Goal: Information Seeking & Learning: Learn about a topic

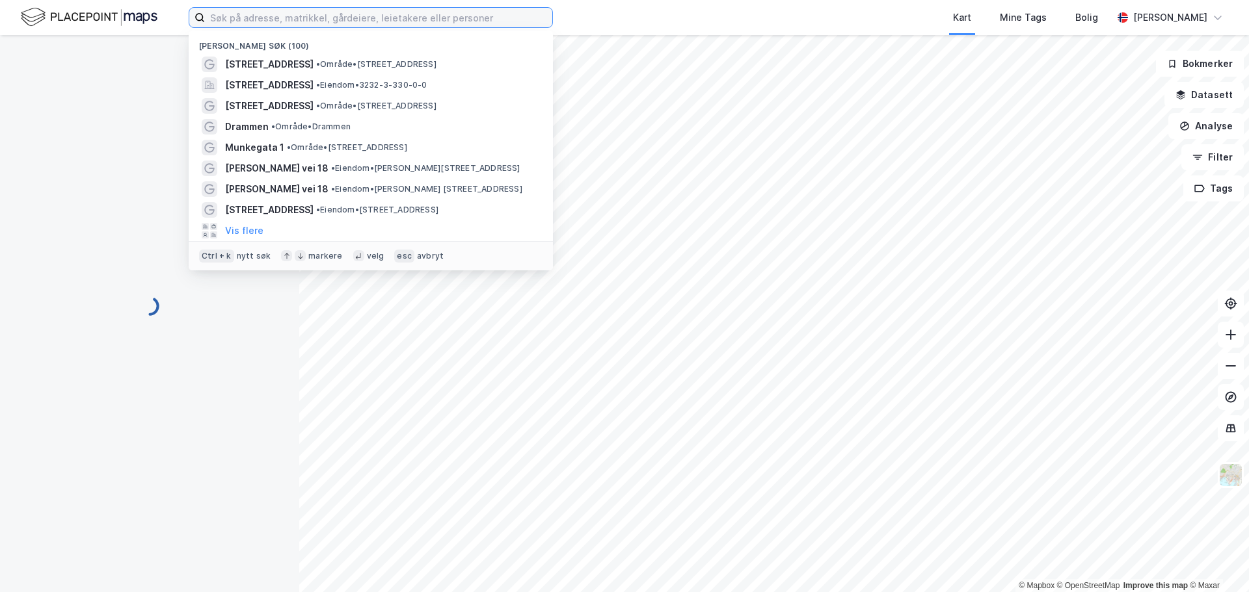
click at [245, 16] on input at bounding box center [378, 18] width 347 height 20
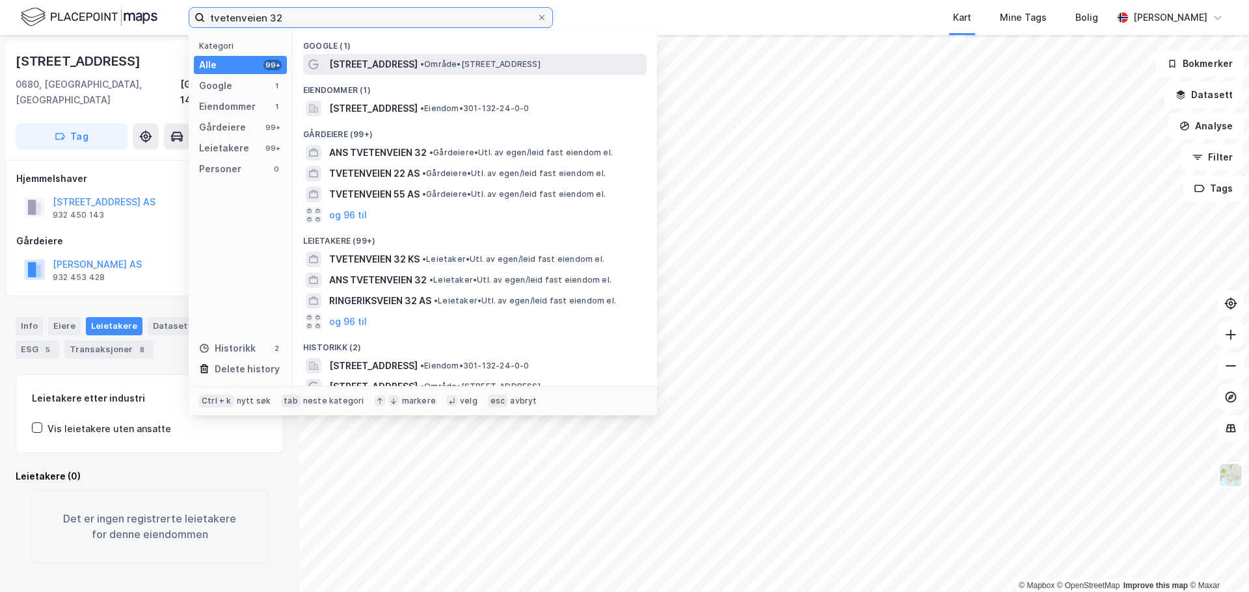
type input "tvetenveien 32"
click at [473, 60] on span "• Område • [STREET_ADDRESS]" at bounding box center [480, 64] width 120 height 10
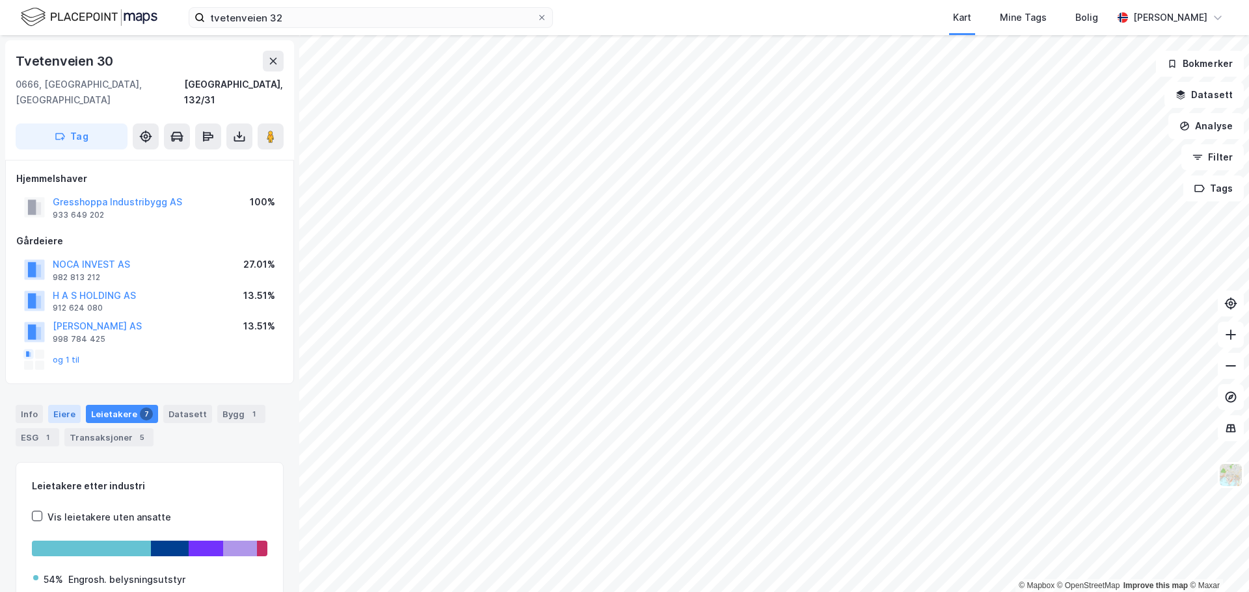
click at [70, 405] on div "Eiere" at bounding box center [64, 414] width 33 height 18
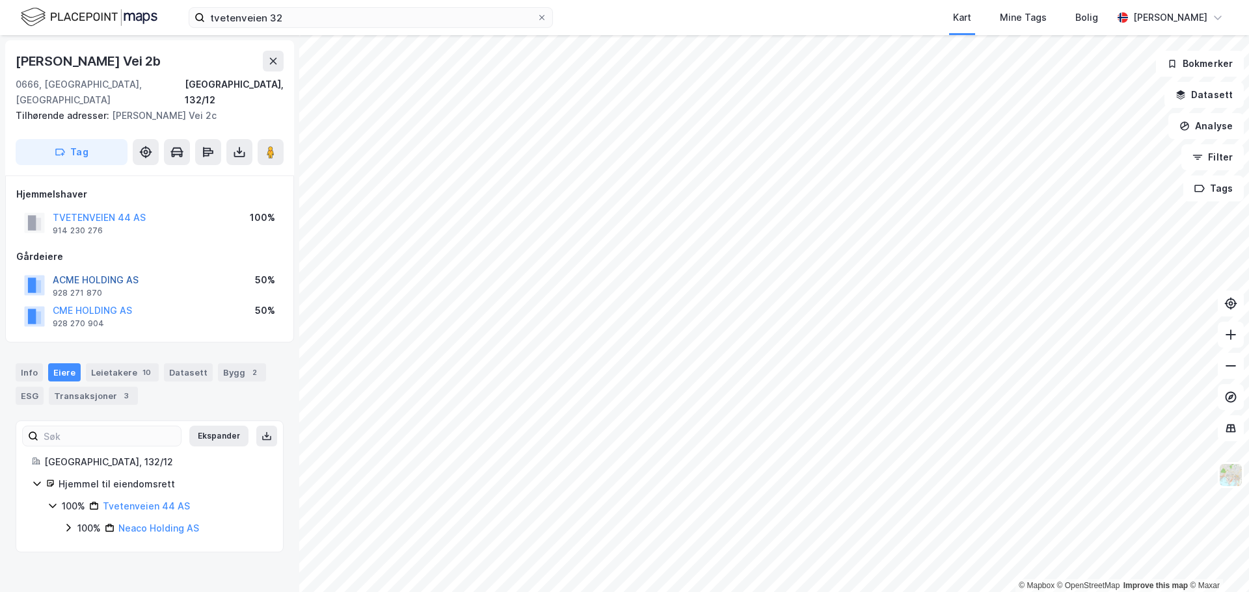
click at [0, 0] on button "ACME HOLDING AS" at bounding box center [0, 0] width 0 height 0
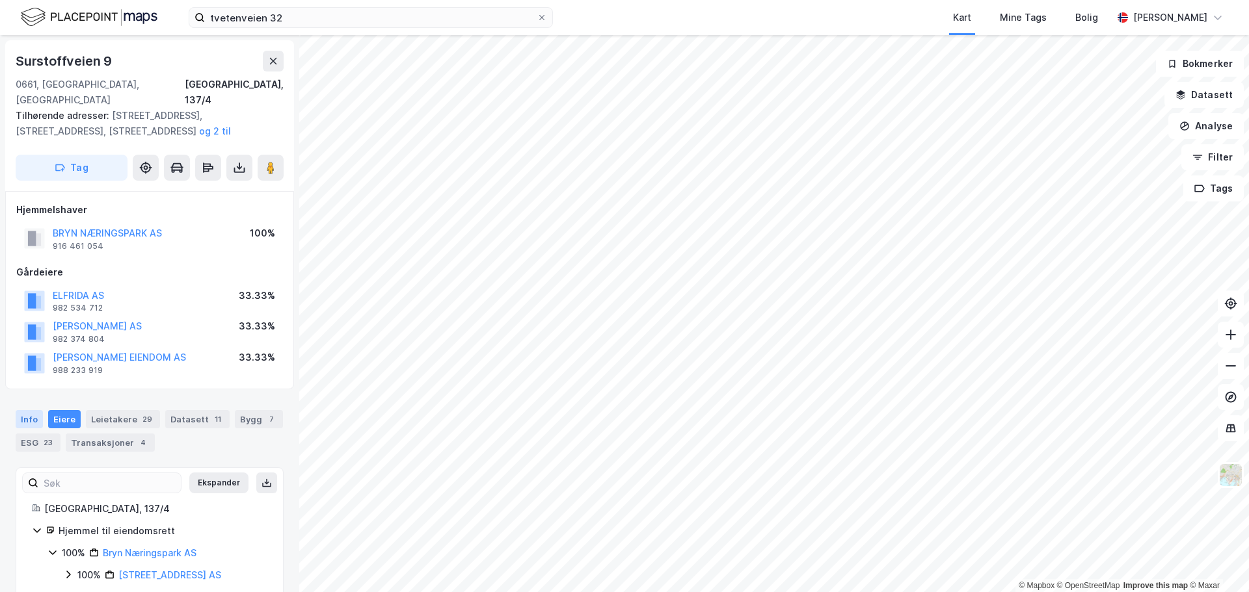
click at [31, 410] on div "Info" at bounding box center [29, 419] width 27 height 18
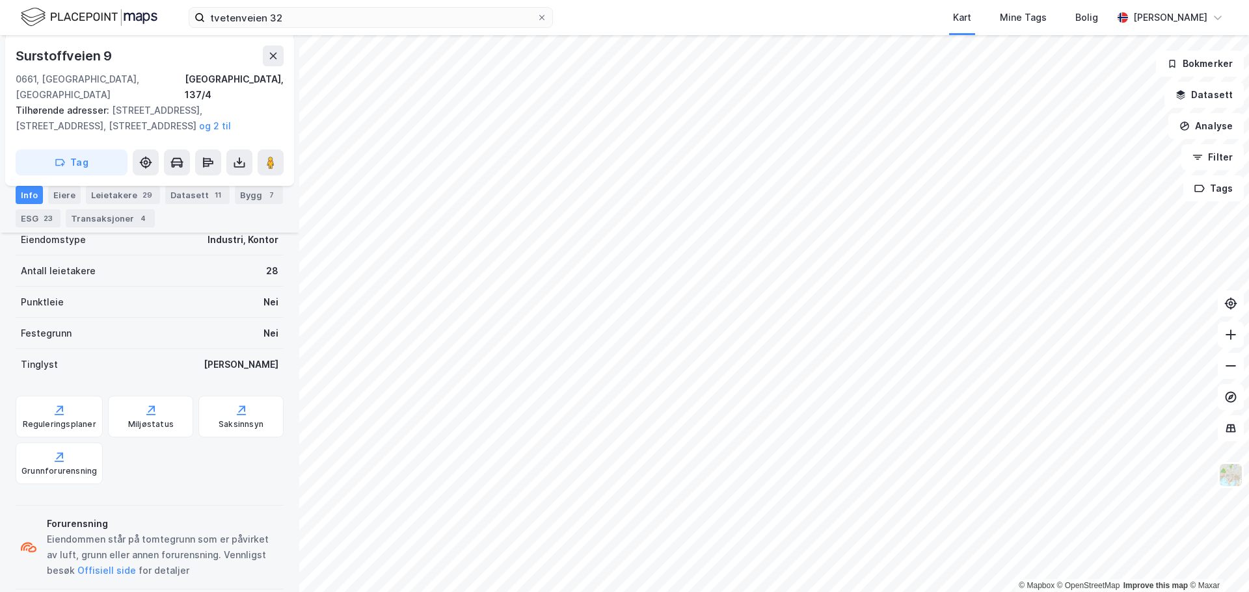
scroll to position [339, 0]
click at [236, 417] on div "Saksinnsyn" at bounding box center [240, 414] width 85 height 42
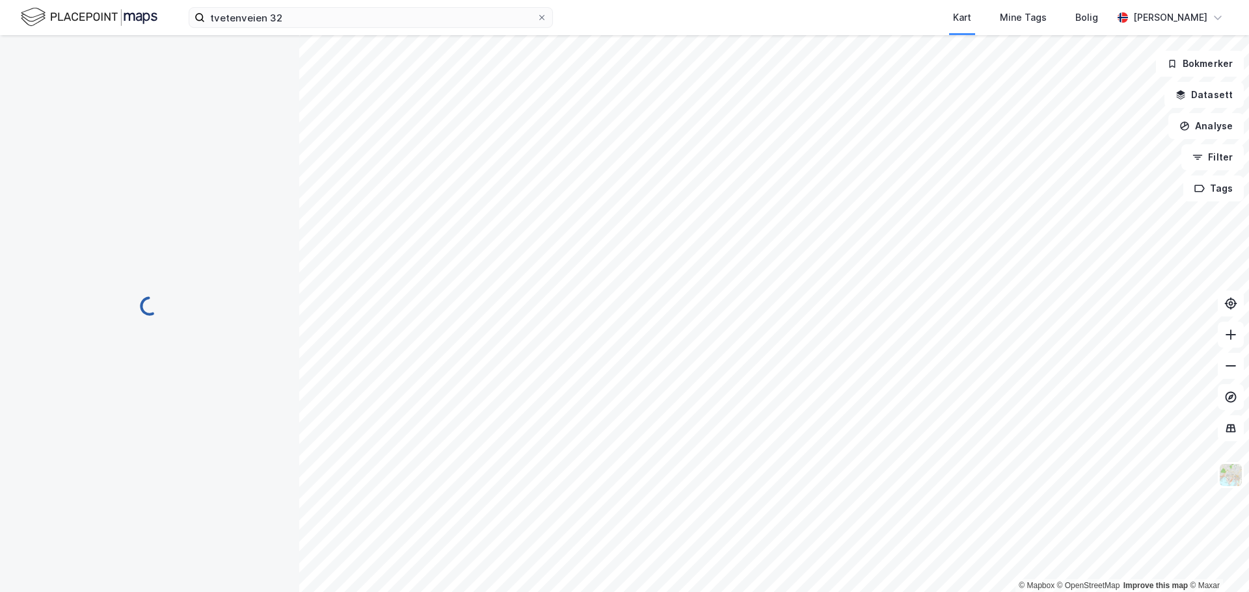
scroll to position [178, 0]
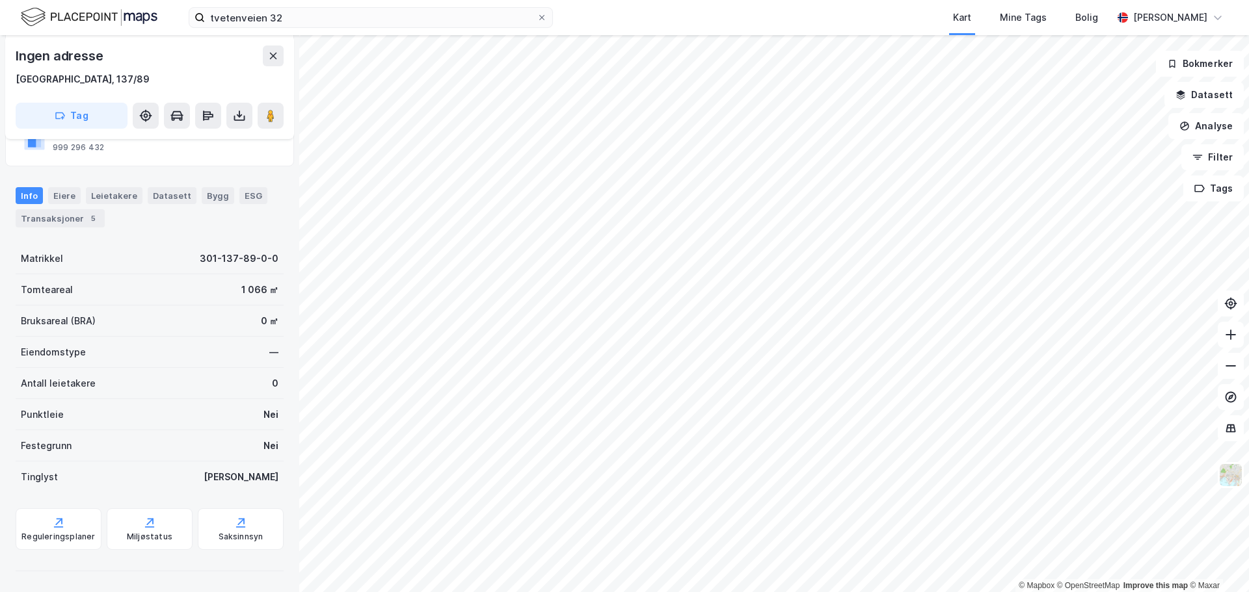
scroll to position [114, 0]
click at [69, 523] on div "Reguleringsplaner" at bounding box center [59, 530] width 86 height 42
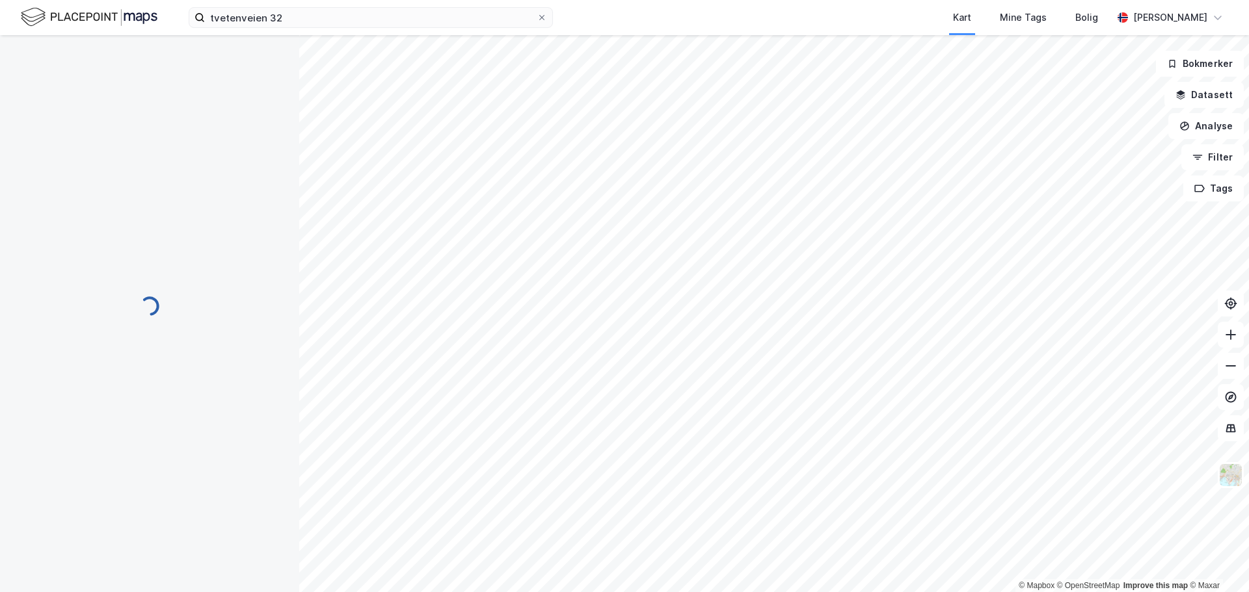
scroll to position [114, 0]
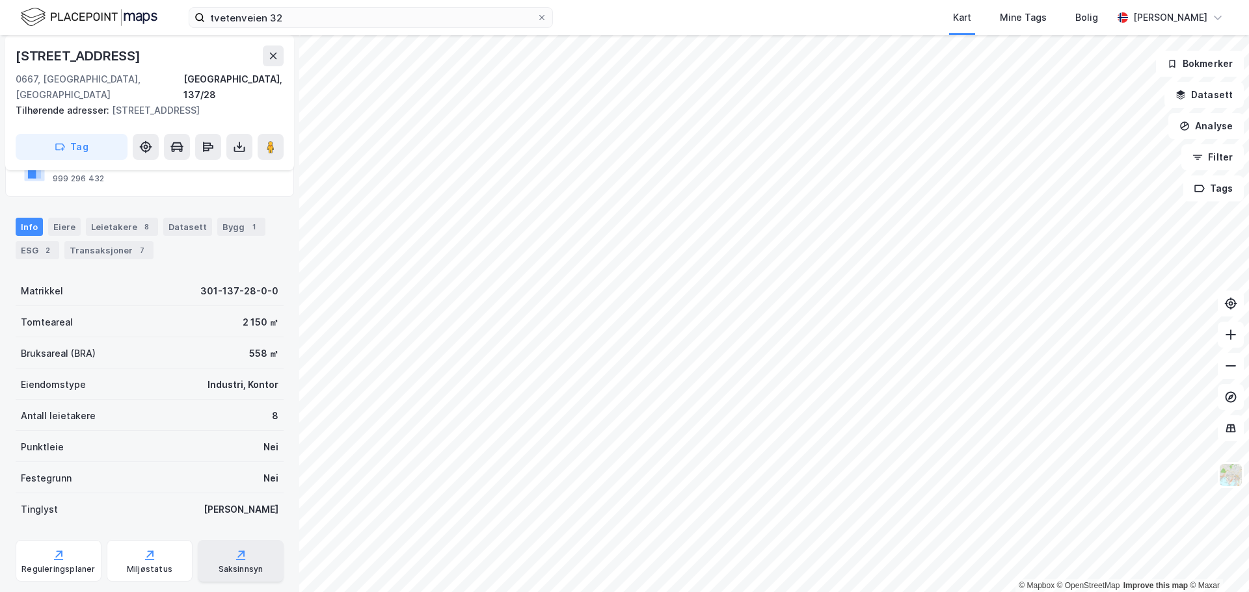
click at [244, 540] on div "Saksinnsyn" at bounding box center [241, 561] width 86 height 42
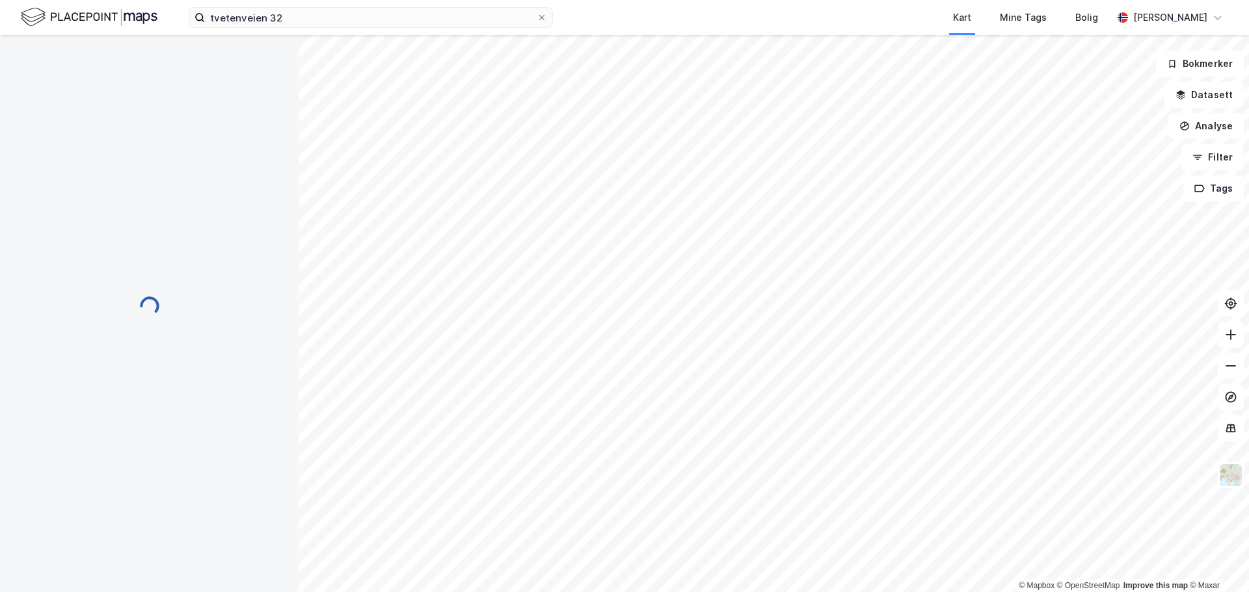
scroll to position [114, 0]
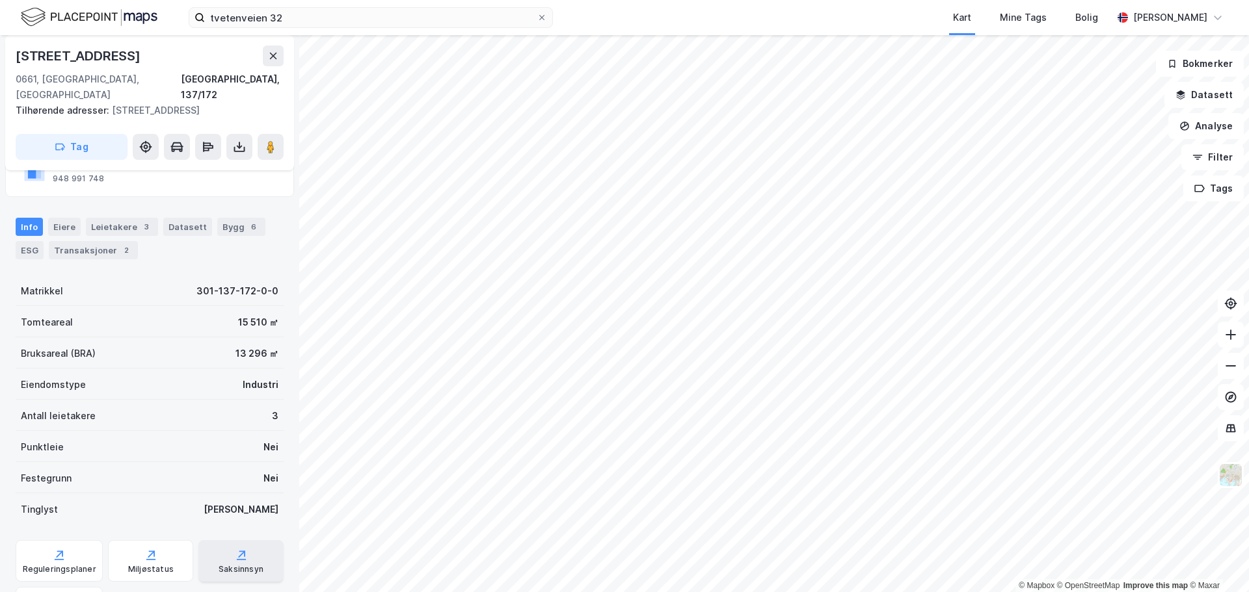
click at [226, 565] on div "Saksinnsyn" at bounding box center [241, 570] width 45 height 10
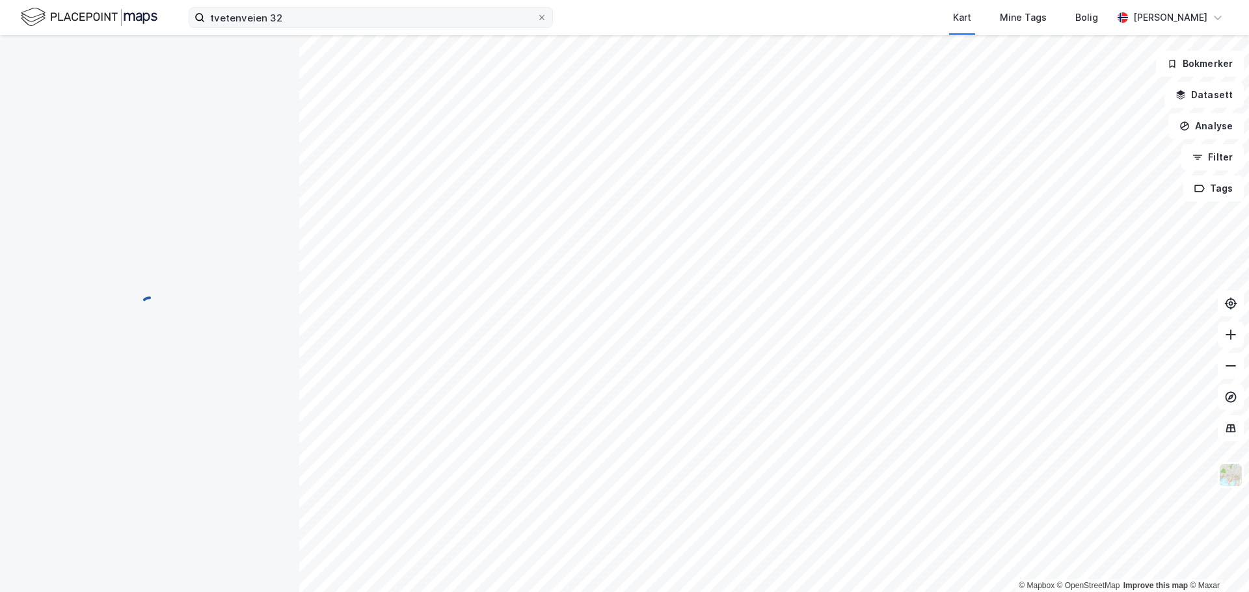
scroll to position [114, 0]
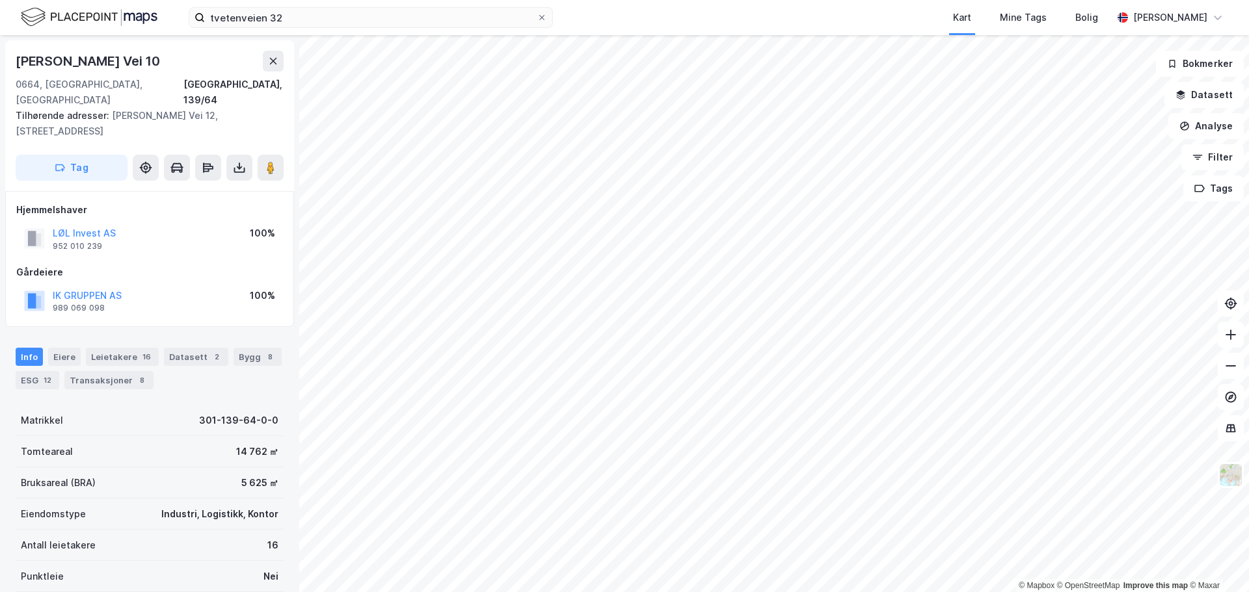
scroll to position [2, 0]
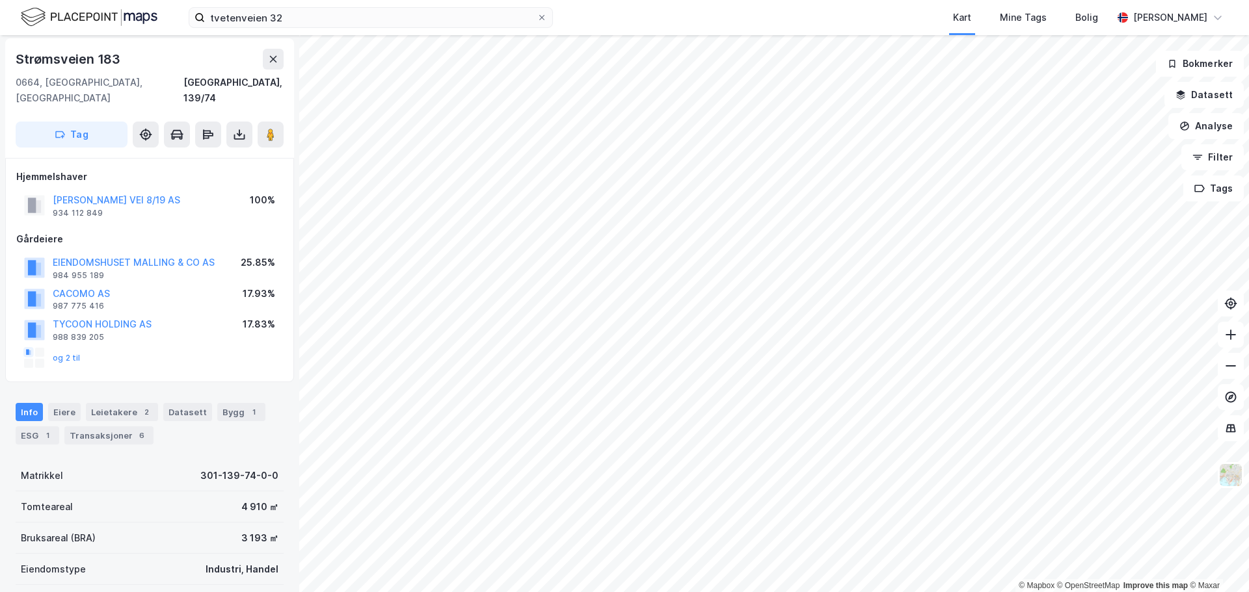
click at [62, 348] on div "og 2 til" at bounding box center [52, 358] width 57 height 21
click at [0, 0] on button "og 2 til" at bounding box center [0, 0] width 0 height 0
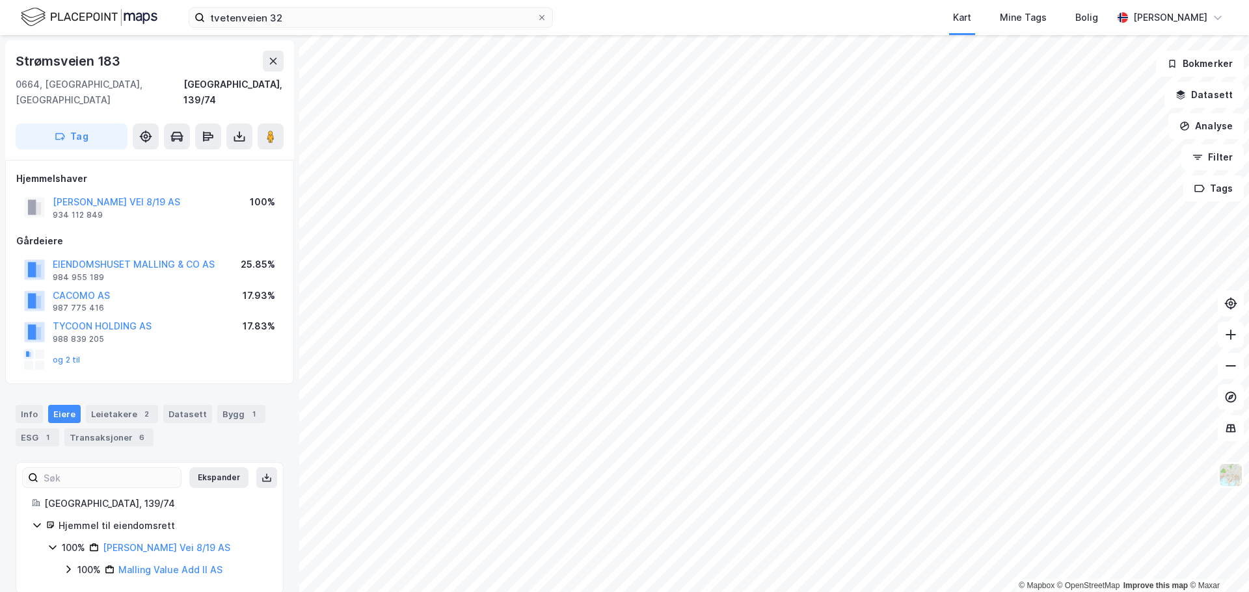
scroll to position [2, 0]
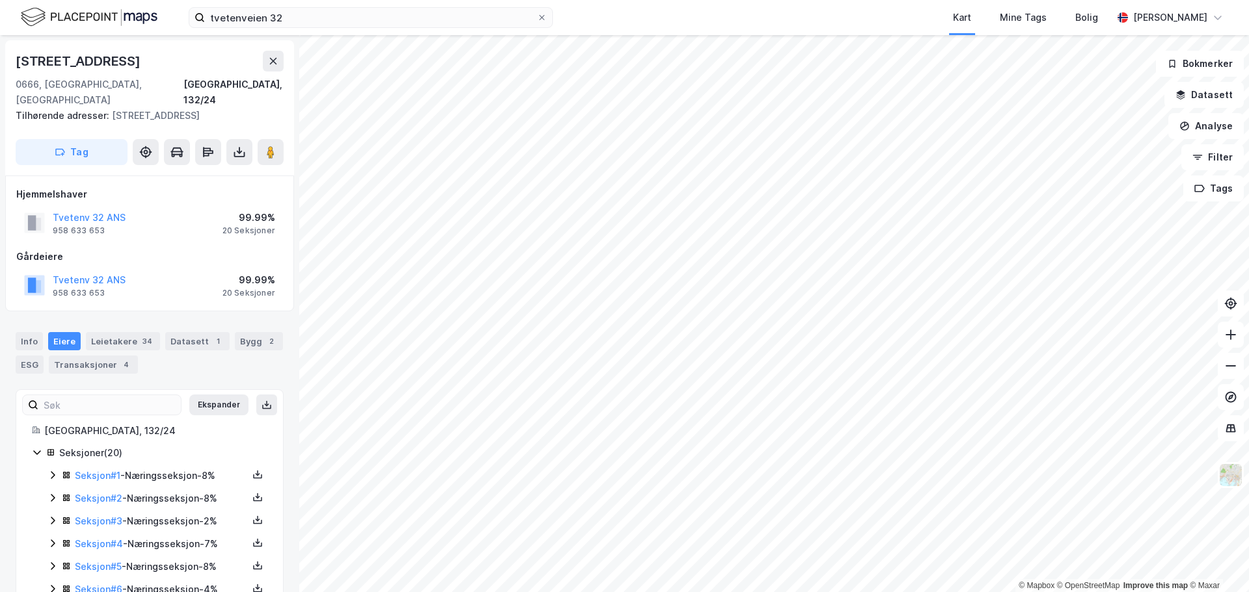
scroll to position [2, 0]
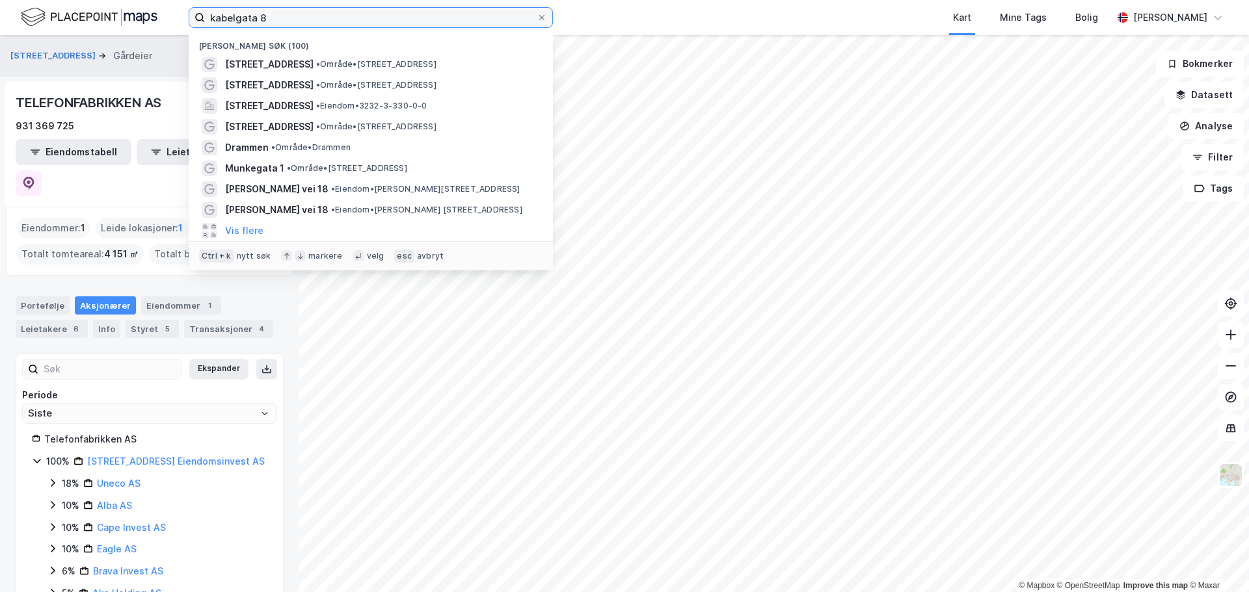
drag, startPoint x: 339, startPoint y: 16, endPoint x: 8, endPoint y: 13, distance: 330.4
click at [8, 13] on div "kabelgata 8 Nylige søk (100) Tvetenveien 32 • Område • Tvetenveien 32, 0666 Osl…" at bounding box center [624, 17] width 1249 height 35
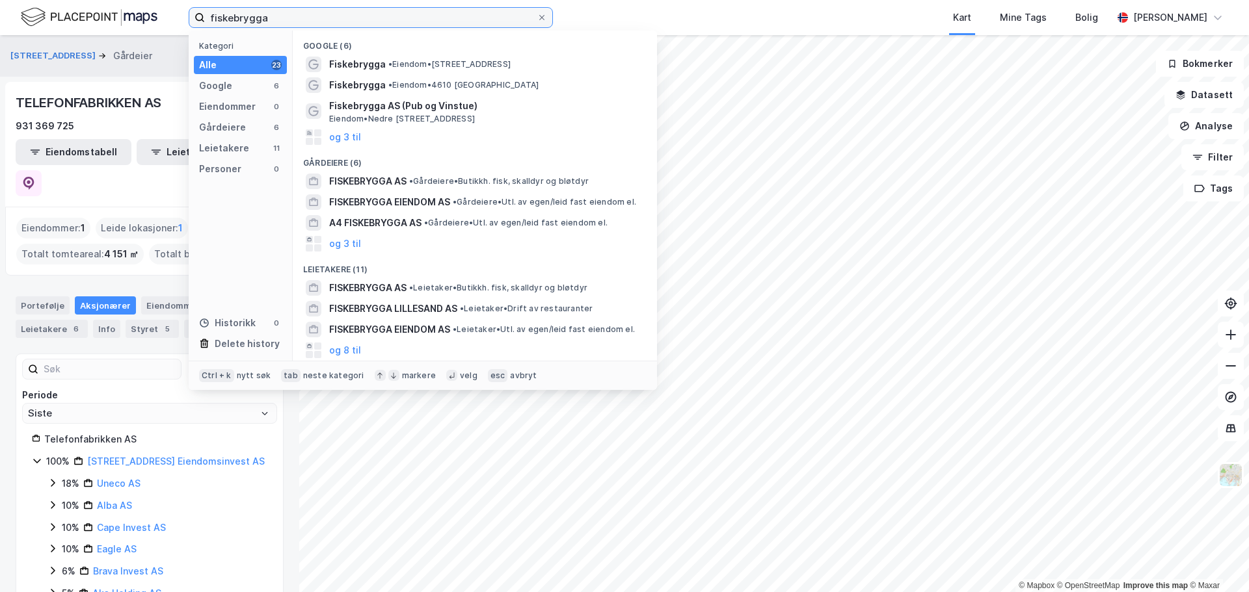
drag, startPoint x: 276, startPoint y: 18, endPoint x: 111, endPoint y: 19, distance: 165.2
click at [109, 26] on div "fiskebrygga Kategori Alle 23 Google 6 Eiendommer 0 Gårdeiere 6 Leietakere 11 Pe…" at bounding box center [624, 17] width 1249 height 35
type input "langkaia 1"
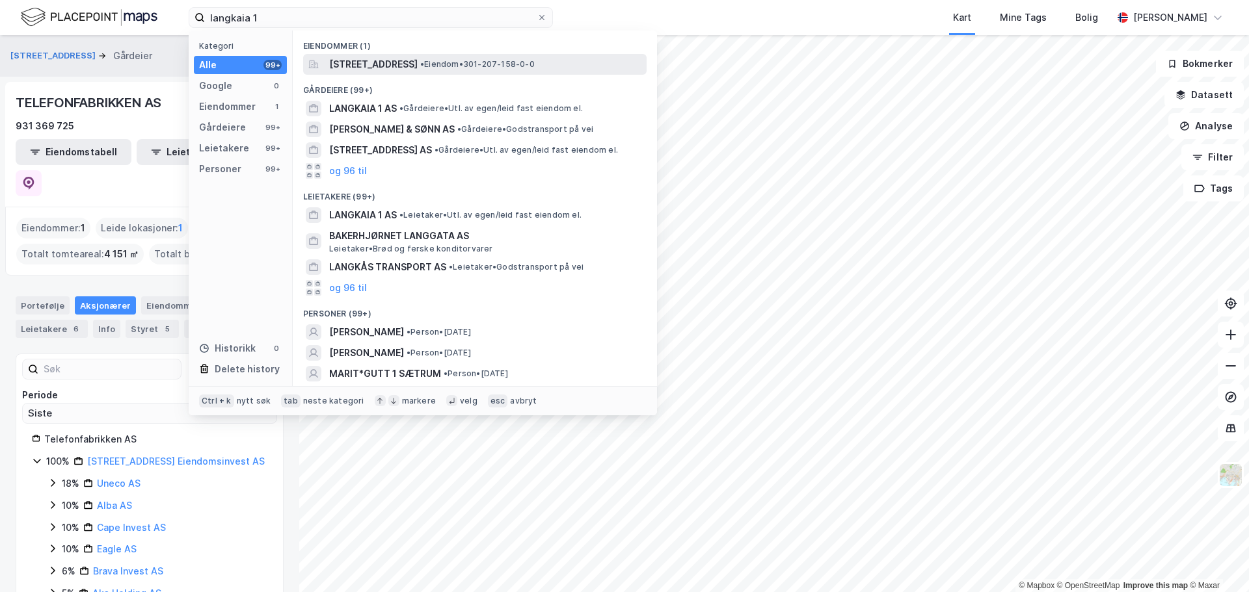
click at [529, 59] on span "• Eiendom • 301-207-158-0-0" at bounding box center [477, 64] width 114 height 10
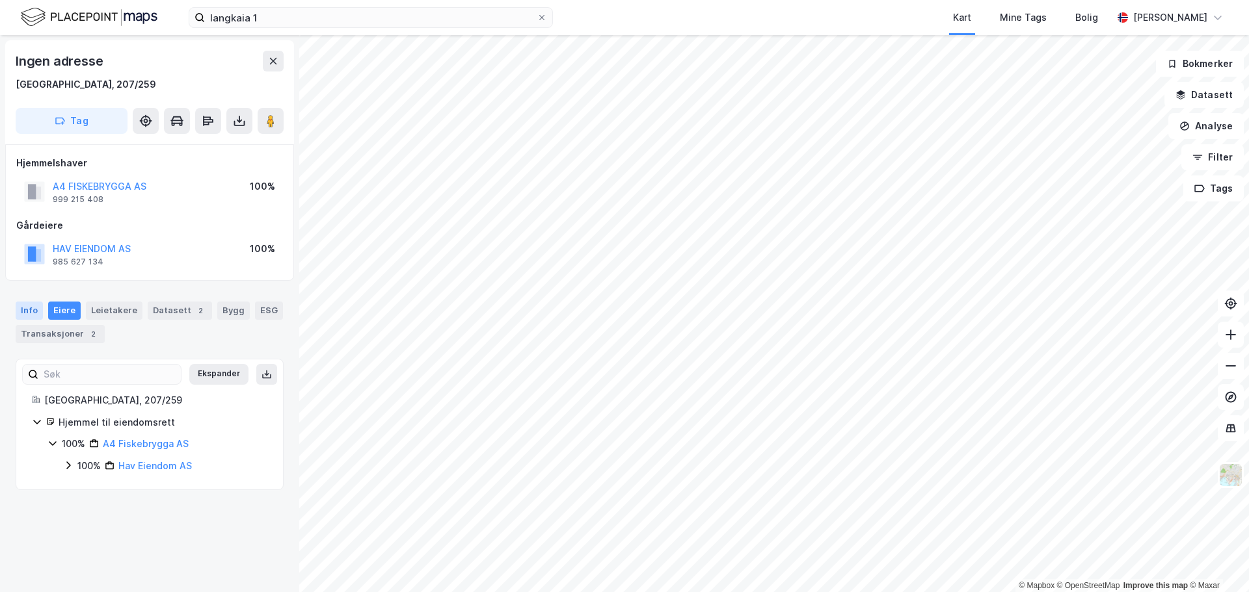
click at [28, 312] on div "Info" at bounding box center [29, 311] width 27 height 18
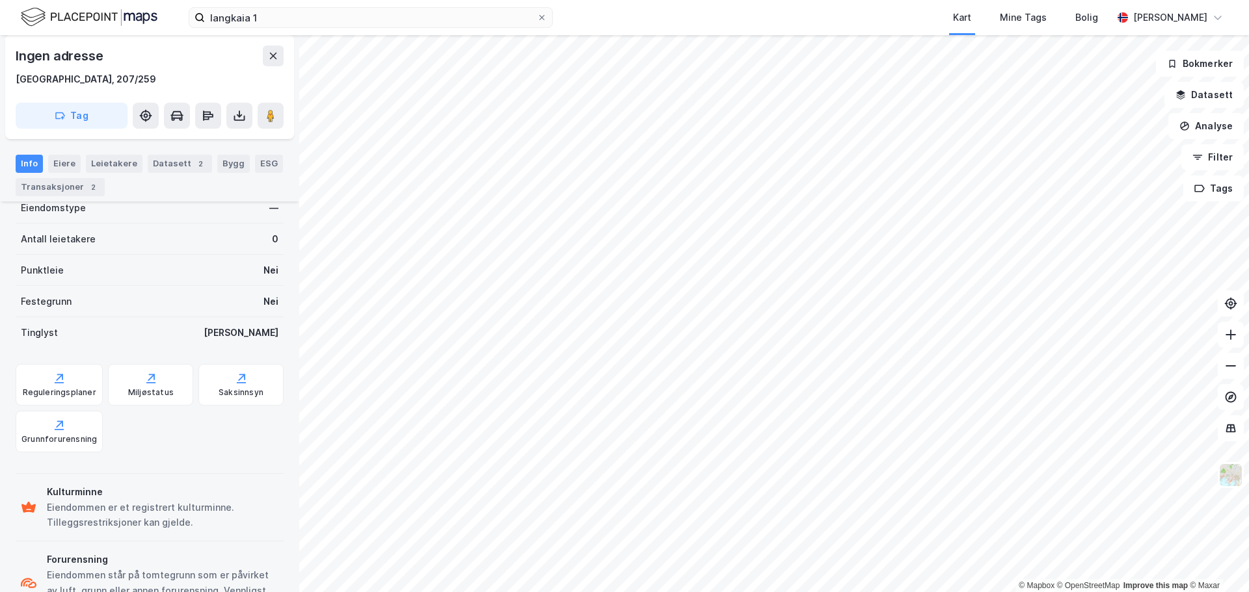
scroll to position [314, 0]
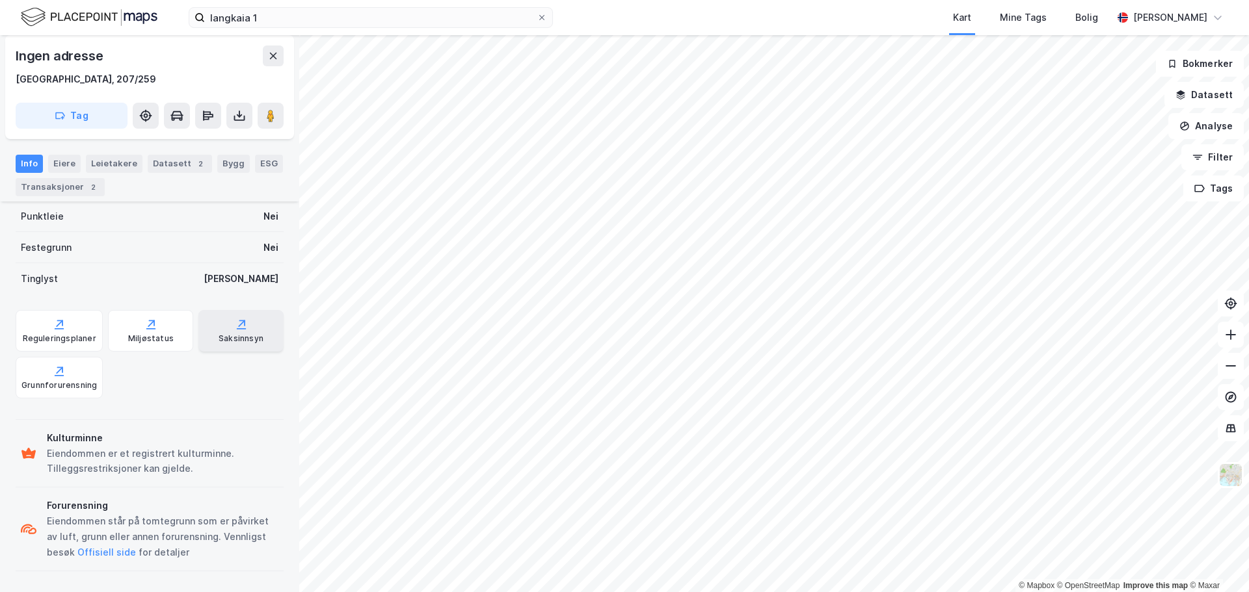
click at [234, 345] on div "Saksinnsyn" at bounding box center [240, 331] width 85 height 42
